Goal: Information Seeking & Learning: Compare options

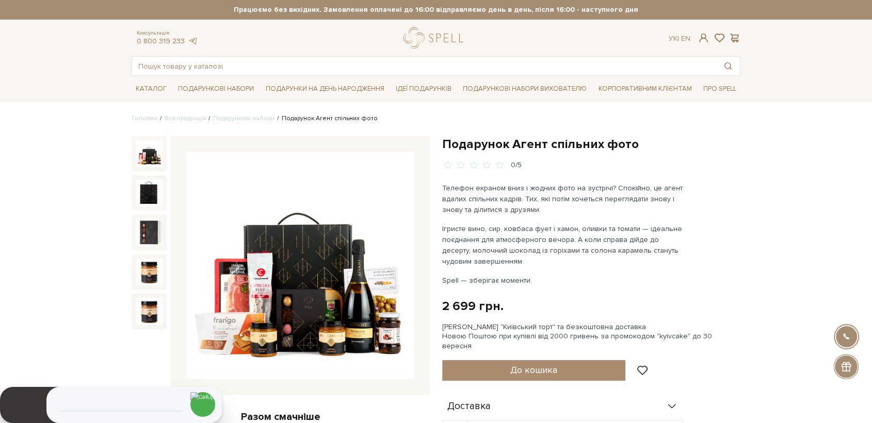
click at [150, 155] on img at bounding box center [149, 153] width 27 height 27
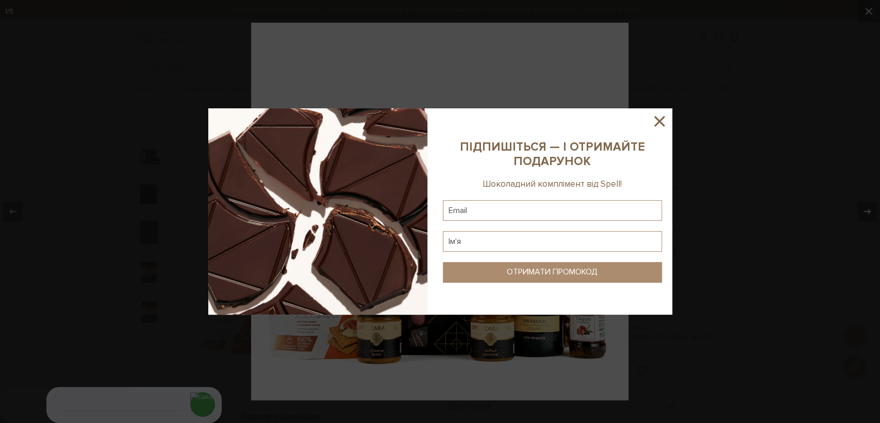
click at [653, 119] on icon at bounding box center [660, 121] width 18 height 18
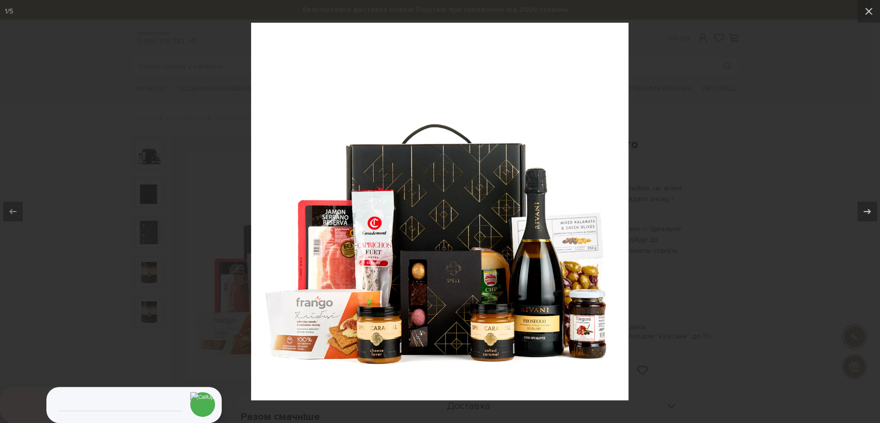
drag, startPoint x: 450, startPoint y: 185, endPoint x: 676, endPoint y: 207, distance: 227.0
click at [706, 240] on div at bounding box center [440, 211] width 880 height 423
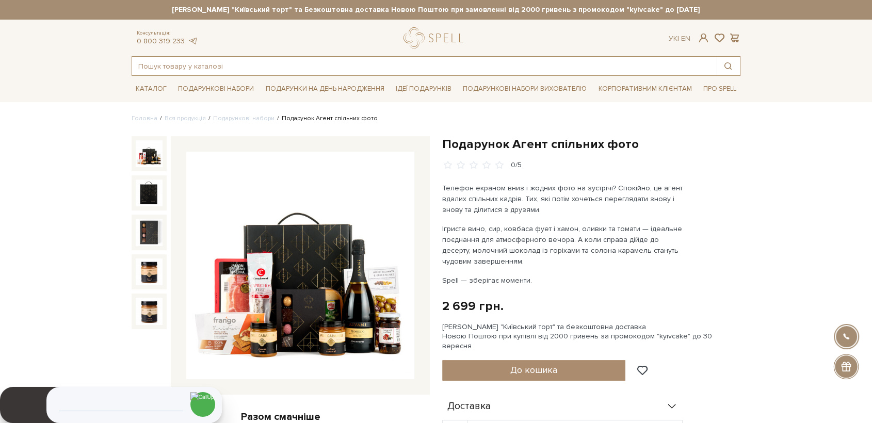
click at [165, 62] on input "text" at bounding box center [424, 66] width 584 height 19
type input "дпрувальник с"
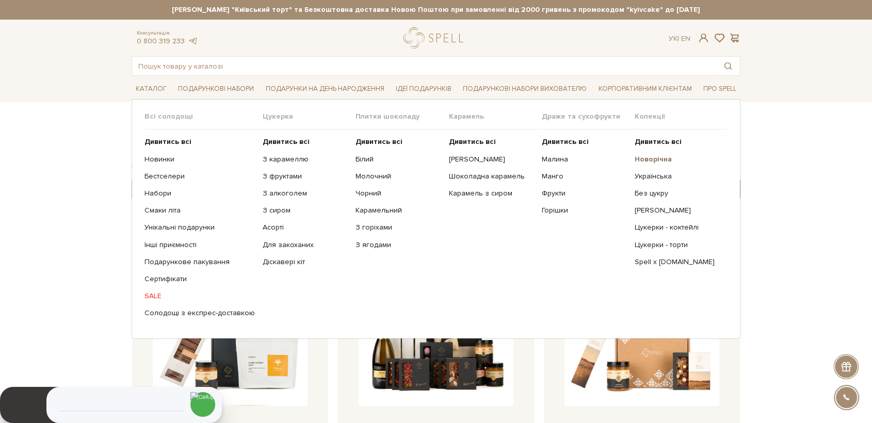
click at [646, 162] on b "Новорічна" at bounding box center [652, 159] width 37 height 9
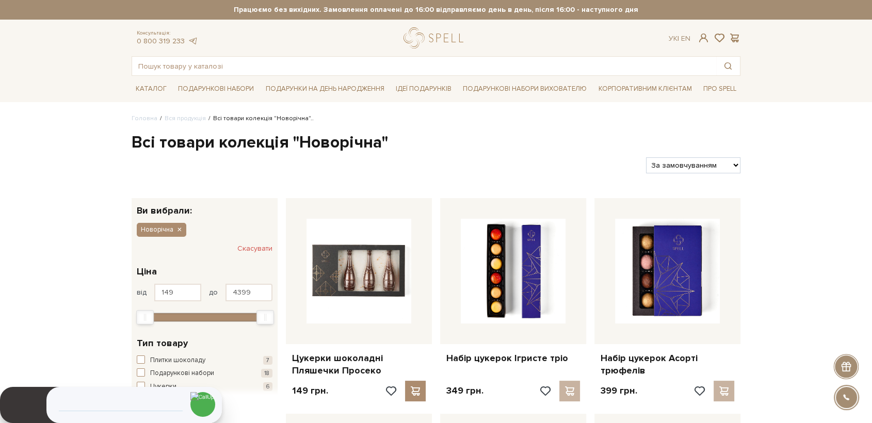
drag, startPoint x: 696, startPoint y: 166, endPoint x: 695, endPoint y: 172, distance: 5.9
click at [696, 166] on select "За замовчуванням За Ціною (зростання) За Ціною (зменшення) Новинки За популярні…" at bounding box center [693, 165] width 94 height 16
select select "https://spellchocolate.com/our-productions/novorichna?sort=p.price&order=DESC"
click at [646, 157] on select "За замовчуванням За Ціною (зростання) За Ціною (зменшення) Новинки За популярні…" at bounding box center [693, 165] width 94 height 16
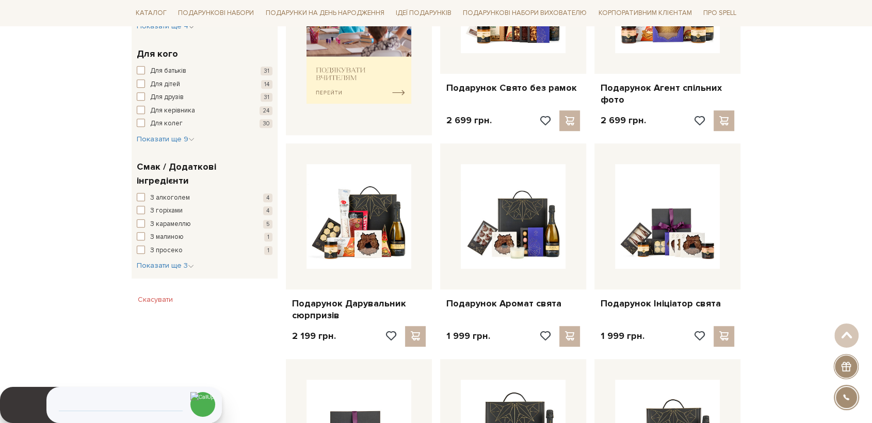
scroll to position [573, 0]
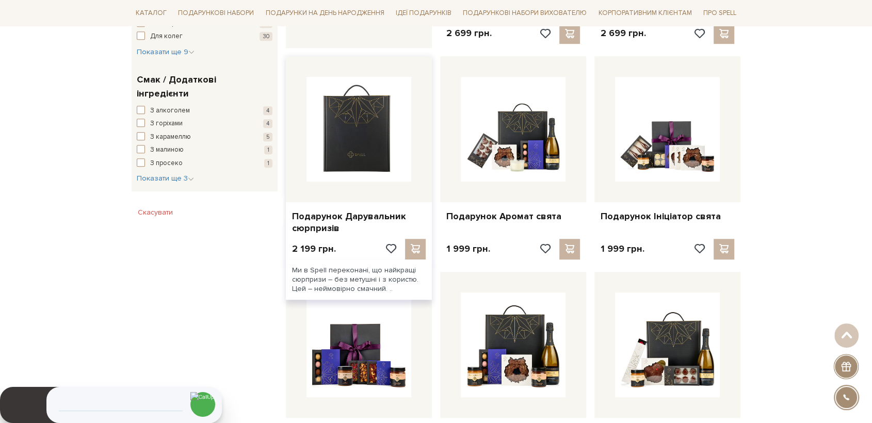
click at [364, 148] on img at bounding box center [358, 129] width 105 height 105
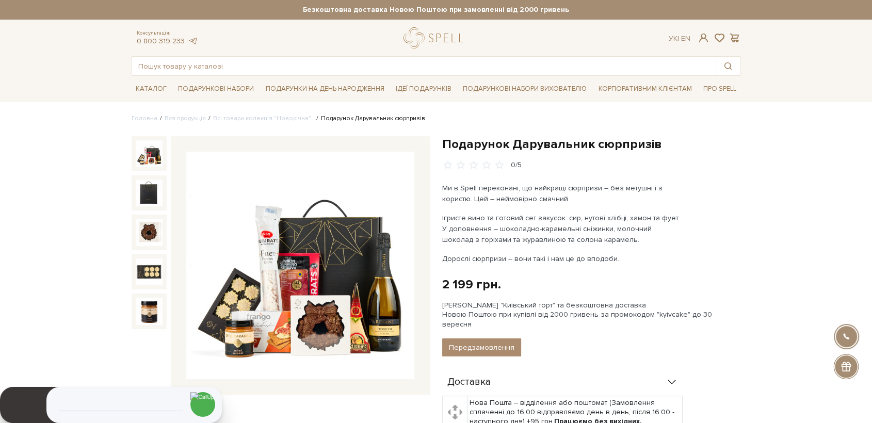
click at [153, 160] on img at bounding box center [149, 153] width 27 height 27
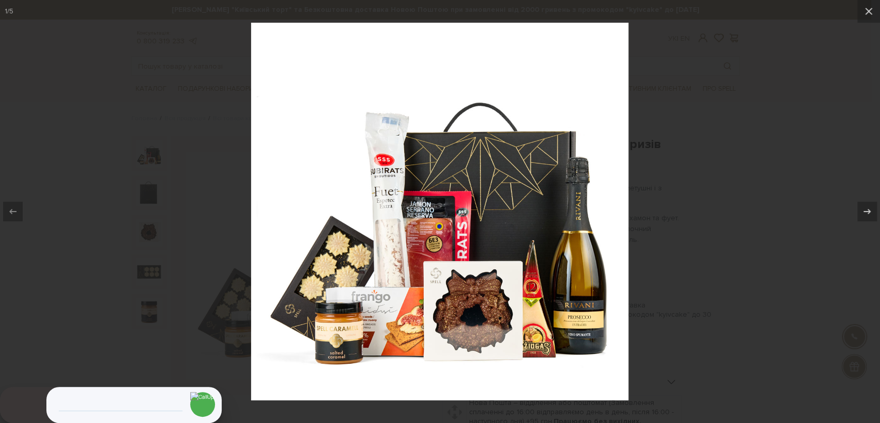
drag, startPoint x: 670, startPoint y: 189, endPoint x: 557, endPoint y: 177, distance: 113.6
click at [670, 189] on div at bounding box center [440, 211] width 880 height 423
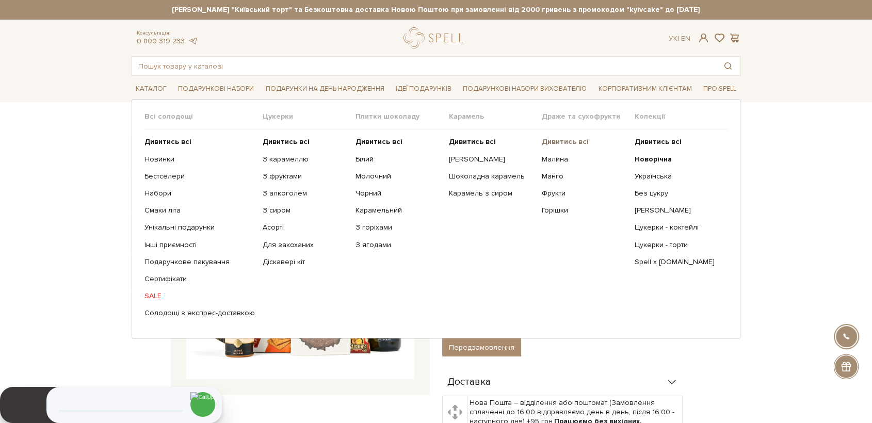
click at [569, 143] on b "Дивитись всі" at bounding box center [565, 141] width 47 height 9
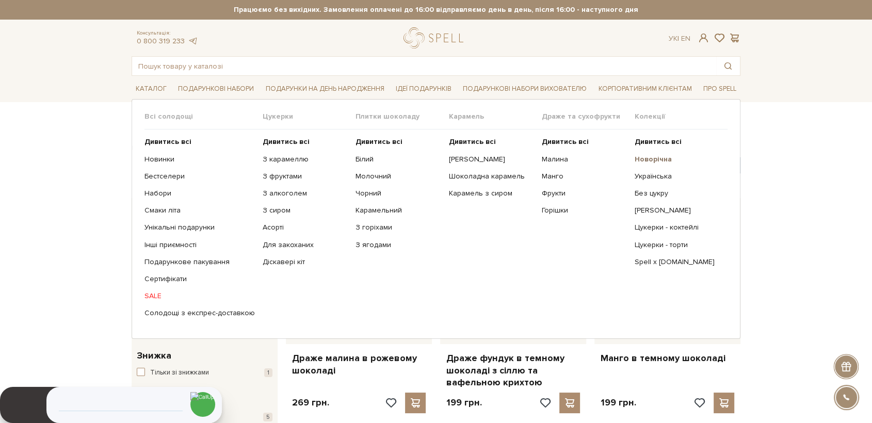
click at [656, 161] on b "Новорічна" at bounding box center [652, 159] width 37 height 9
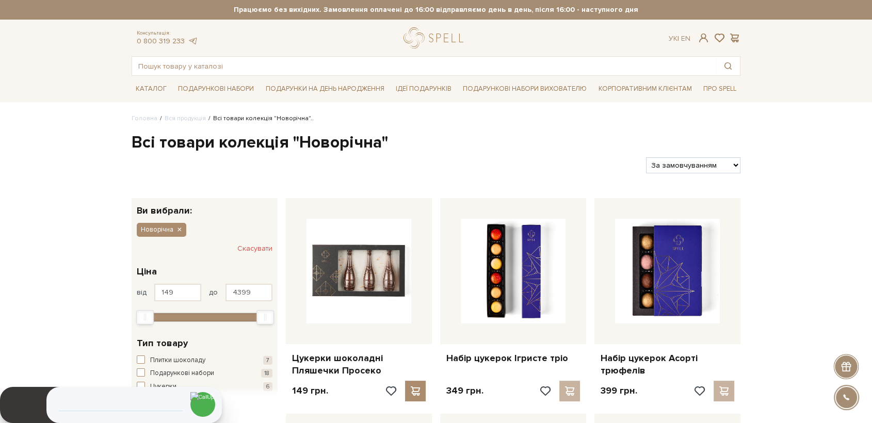
click at [700, 169] on select "За замовчуванням За Ціною (зростання) За Ціною (зменшення) Новинки За популярні…" at bounding box center [693, 165] width 94 height 16
select select "https://spellchocolate.com/our-productions/novorichna?sort=p.price&order=DESC"
click at [646, 157] on select "За замовчуванням За Ціною (зростання) За Ціною (зменшення) Новинки За популярні…" at bounding box center [693, 165] width 94 height 16
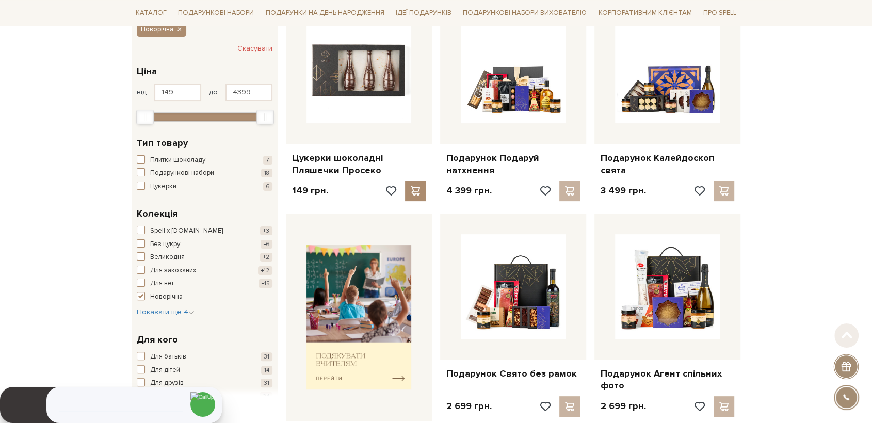
scroll to position [343, 0]
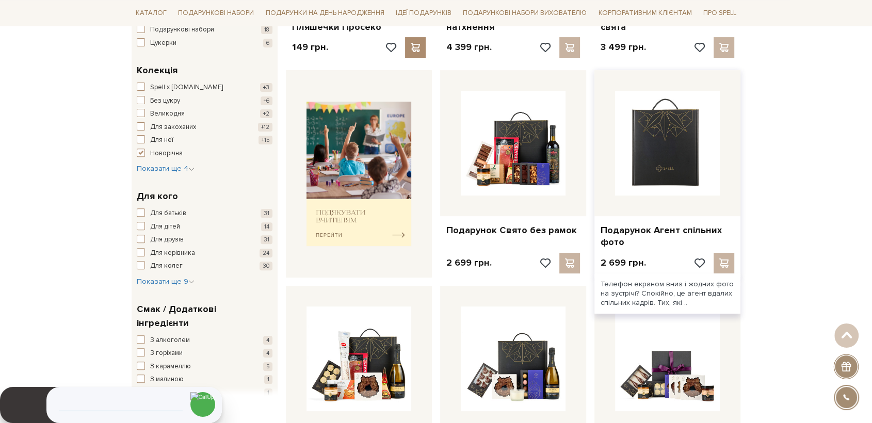
click at [680, 158] on img at bounding box center [667, 143] width 105 height 105
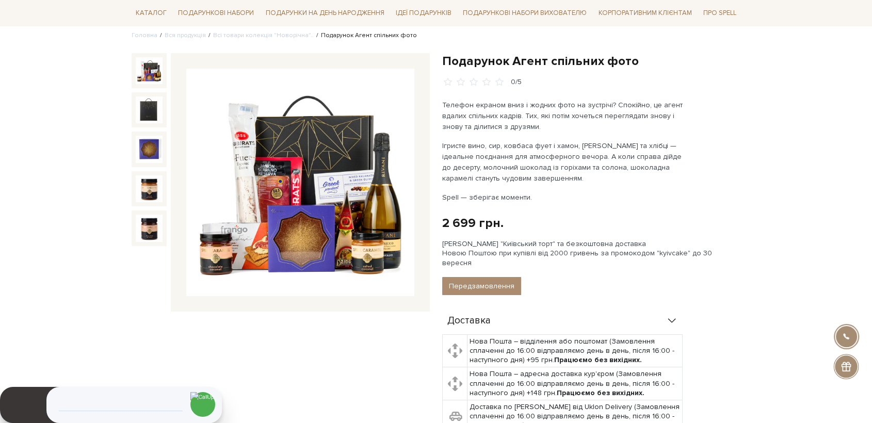
scroll to position [57, 0]
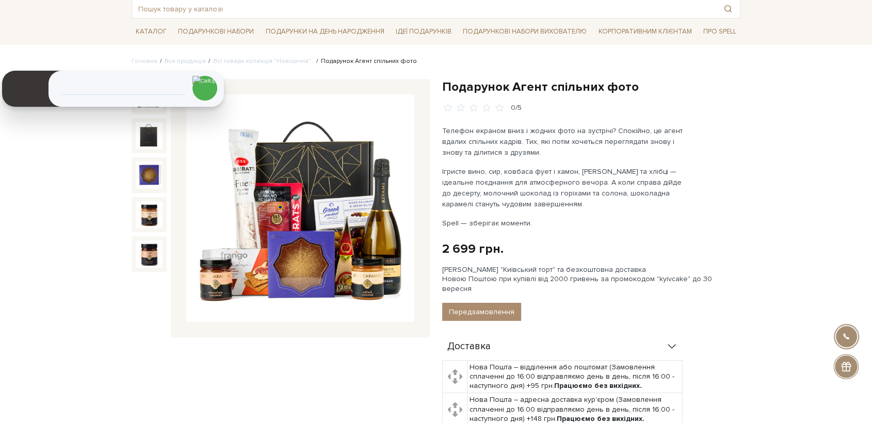
click at [342, 185] on img at bounding box center [300, 208] width 228 height 228
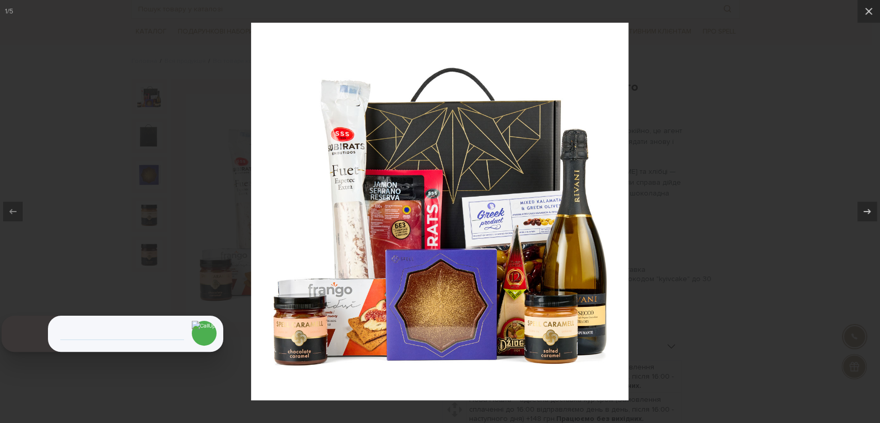
click at [734, 185] on div at bounding box center [440, 211] width 880 height 423
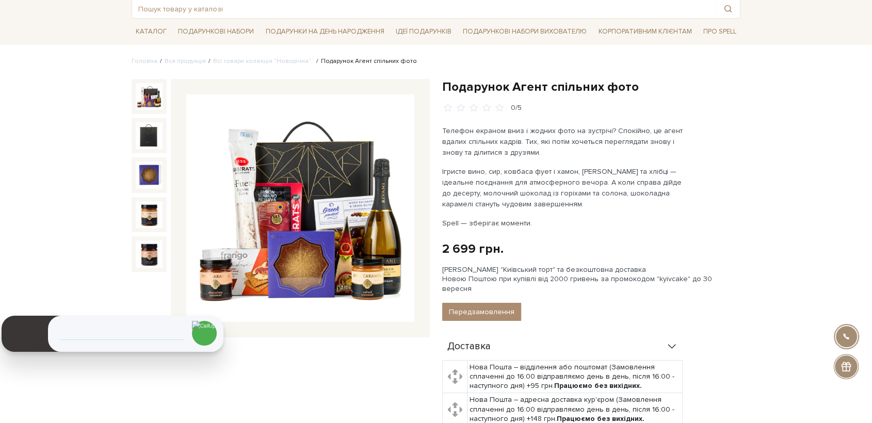
click at [351, 360] on div "Подарунок Агент спільних фото 0/5" at bounding box center [280, 331] width 310 height 504
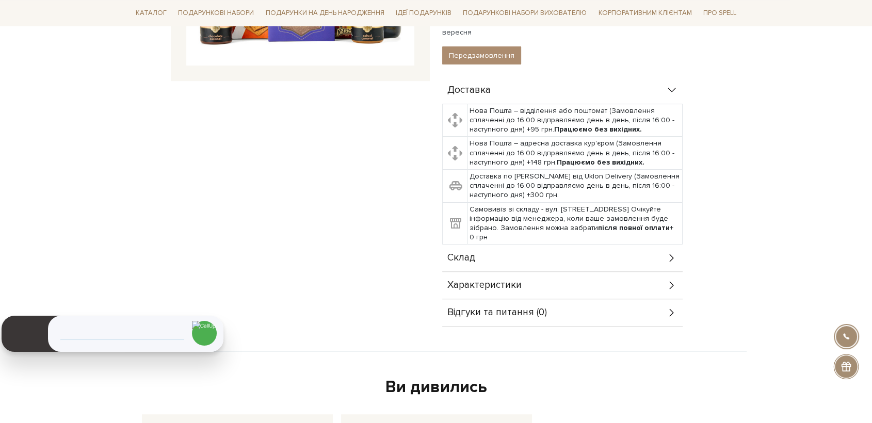
scroll to position [343, 0]
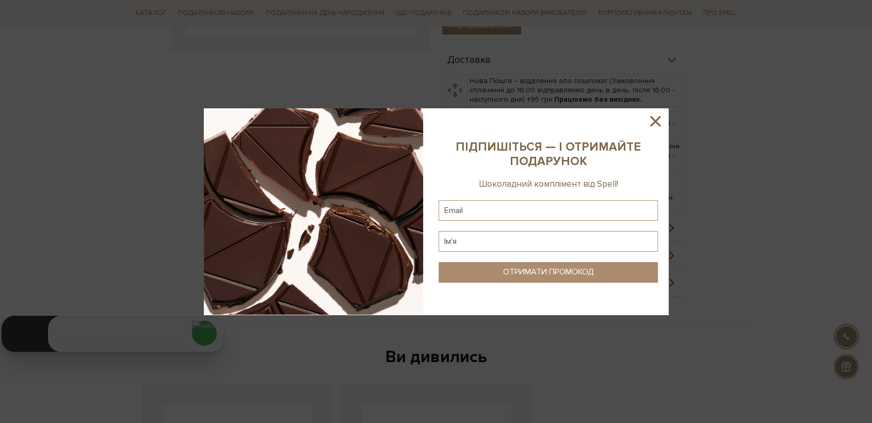
click at [471, 222] on sys-column-static at bounding box center [548, 211] width 240 height 206
click at [656, 117] on icon at bounding box center [655, 121] width 18 height 18
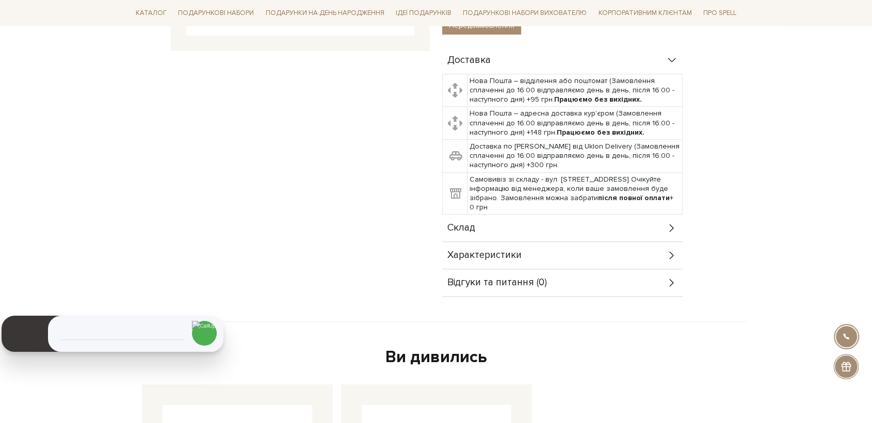
click at [468, 223] on span "Склад" at bounding box center [461, 227] width 28 height 9
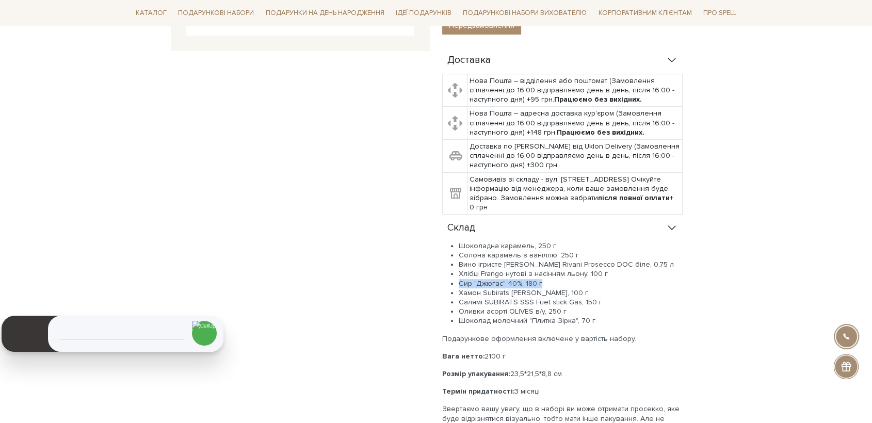
drag, startPoint x: 543, startPoint y: 270, endPoint x: 457, endPoint y: 271, distance: 85.6
click at [457, 271] on ul "Шоколадна карамель, 250 г Солона карамель з ваніллю, 250 г Вино ігристе Schenk …" at bounding box center [562, 283] width 240 height 85
copy li "Сир "Джюгас" 40%, 180 г"
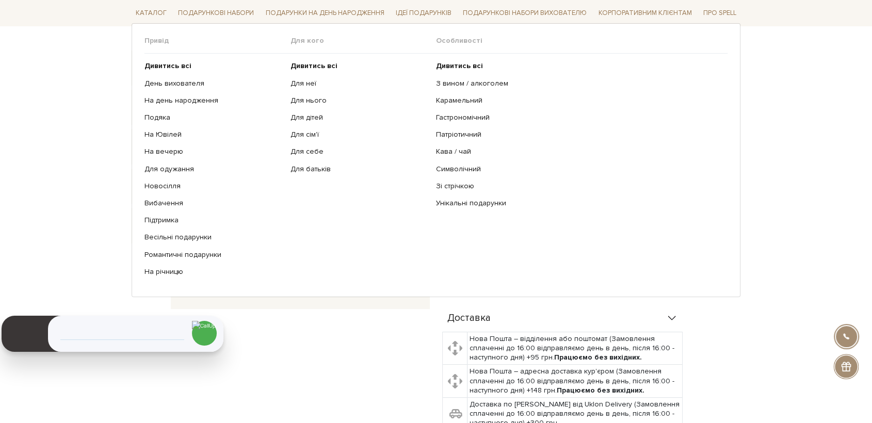
scroll to position [0, 0]
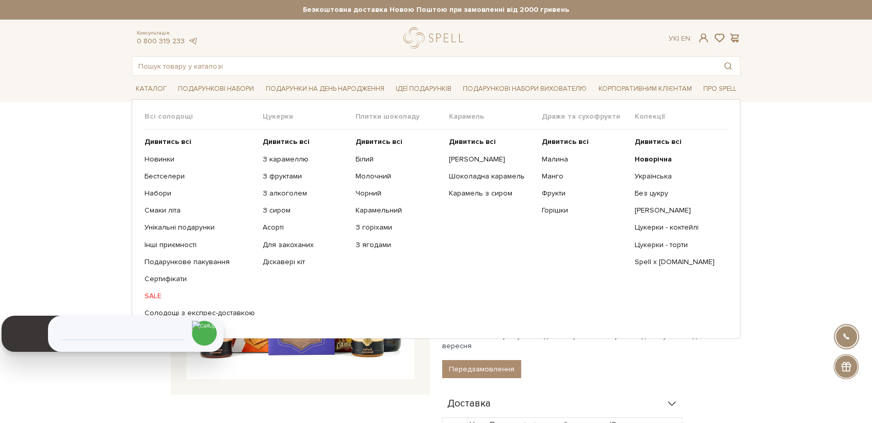
click at [374, 133] on ul "Дивитись всі Білий Молочний Чорний Карамельний З горіхами" at bounding box center [401, 227] width 93 height 196
click at [374, 138] on b "Дивитись всі" at bounding box center [378, 141] width 47 height 9
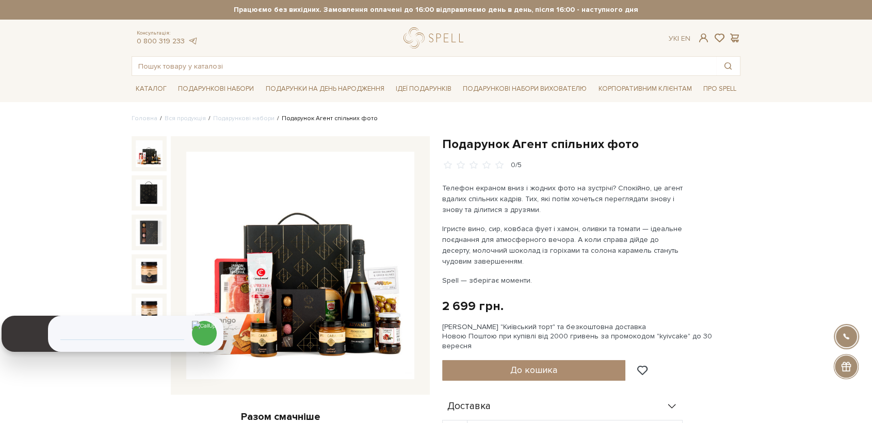
click at [330, 252] on img at bounding box center [300, 266] width 228 height 228
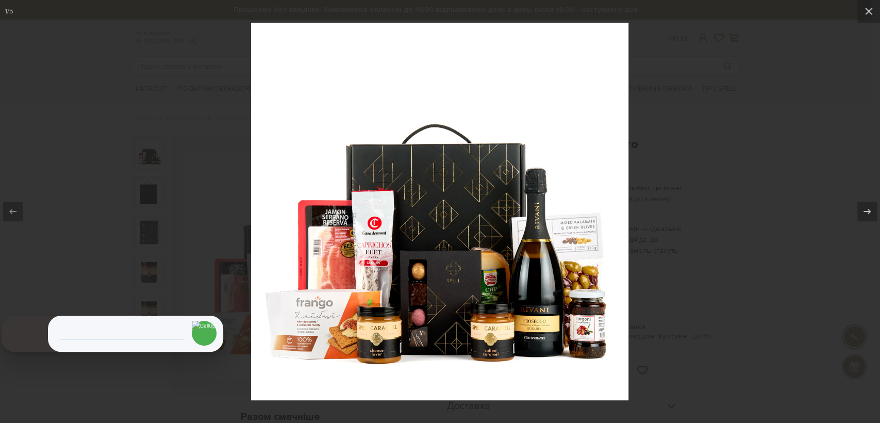
click at [688, 305] on div at bounding box center [440, 211] width 880 height 423
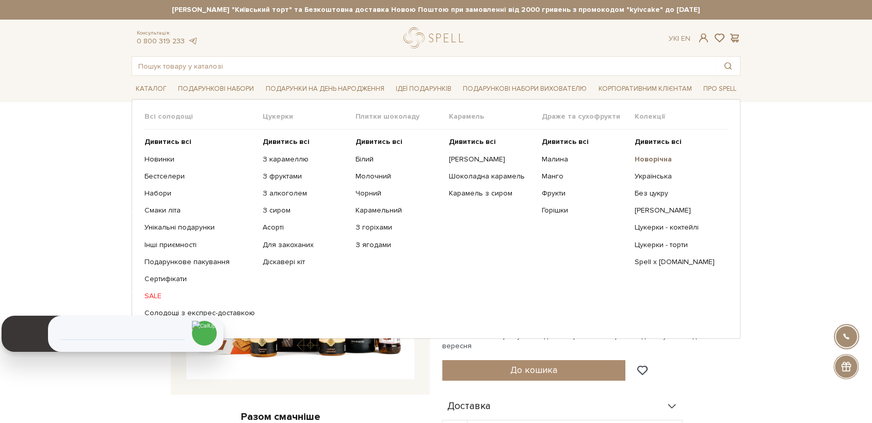
click at [637, 158] on b "Новорічна" at bounding box center [652, 159] width 37 height 9
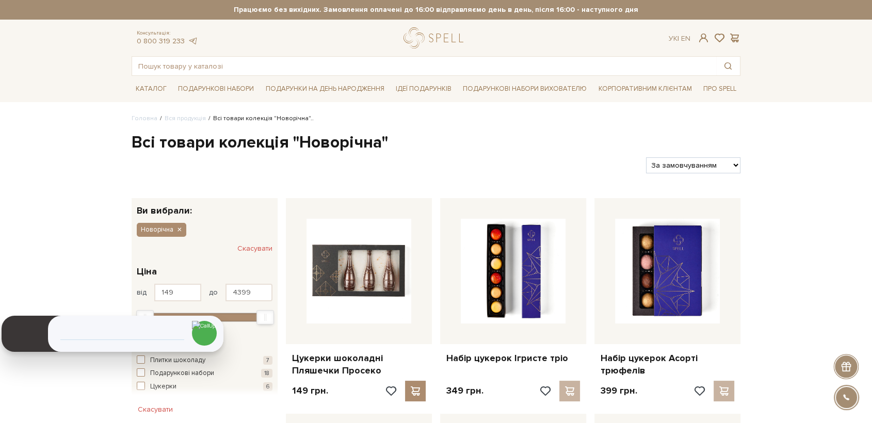
click at [698, 166] on select "За замовчуванням За Ціною (зростання) За Ціною (зменшення) Новинки За популярні…" at bounding box center [693, 165] width 94 height 16
select select "https://spellchocolate.com/our-productions/novorichna?sort=p.price&order=DESC"
click at [646, 157] on select "За замовчуванням За Ціною (зростання) За Ціною (зменшення) Новинки За популярні…" at bounding box center [693, 165] width 94 height 16
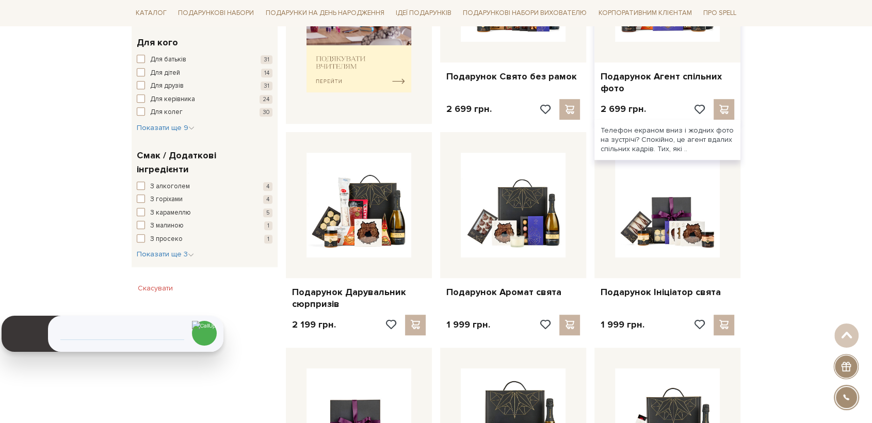
scroll to position [516, 0]
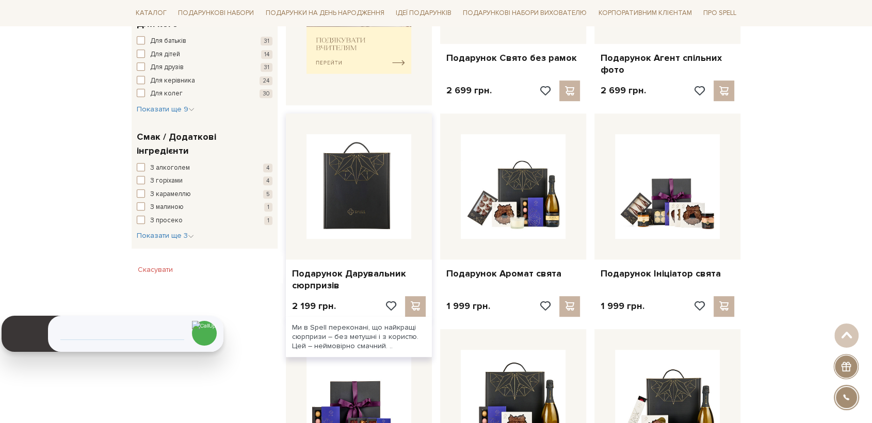
click at [378, 199] on img at bounding box center [358, 186] width 105 height 105
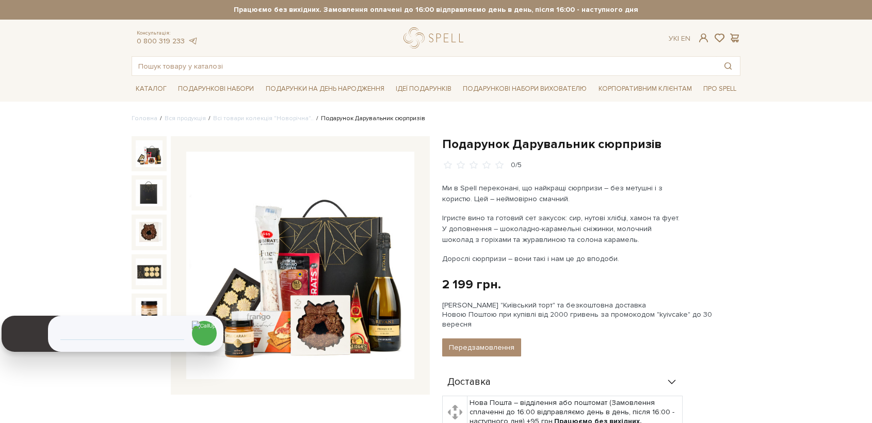
click at [346, 251] on img at bounding box center [300, 266] width 228 height 228
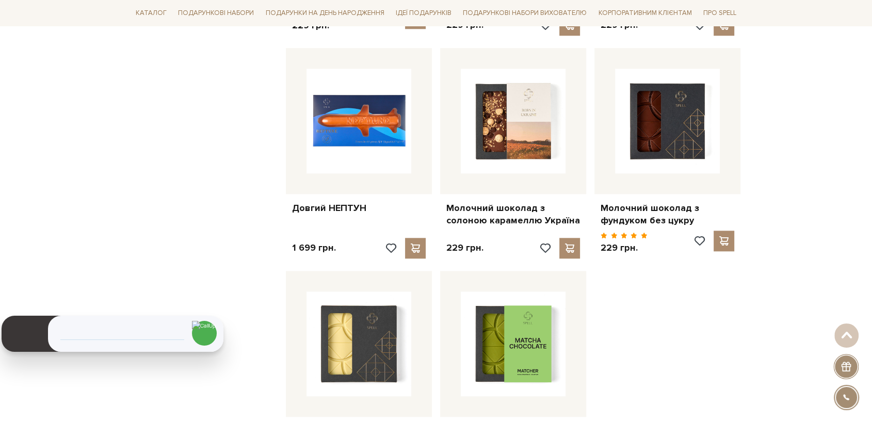
scroll to position [1089, 0]
